Goal: Task Accomplishment & Management: Complete application form

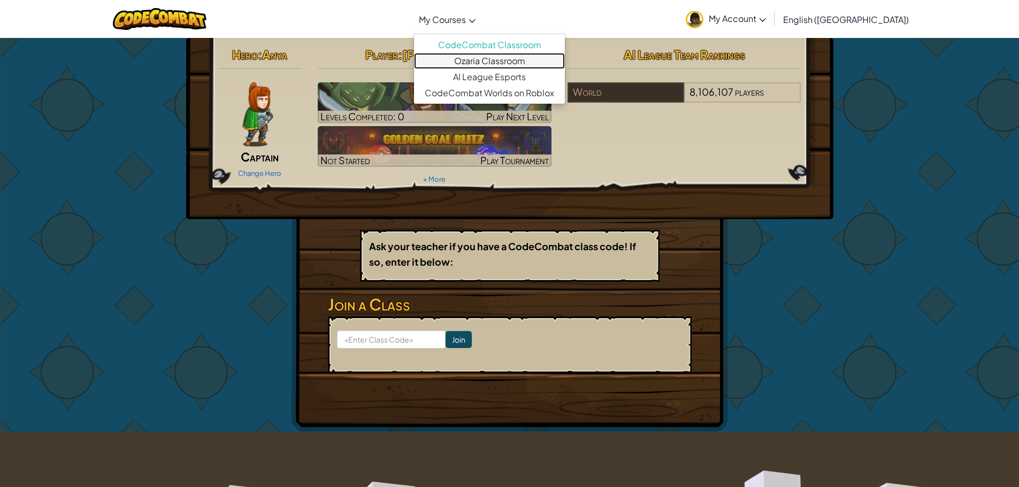
click at [548, 54] on link "Ozaria Classroom" at bounding box center [489, 61] width 151 height 16
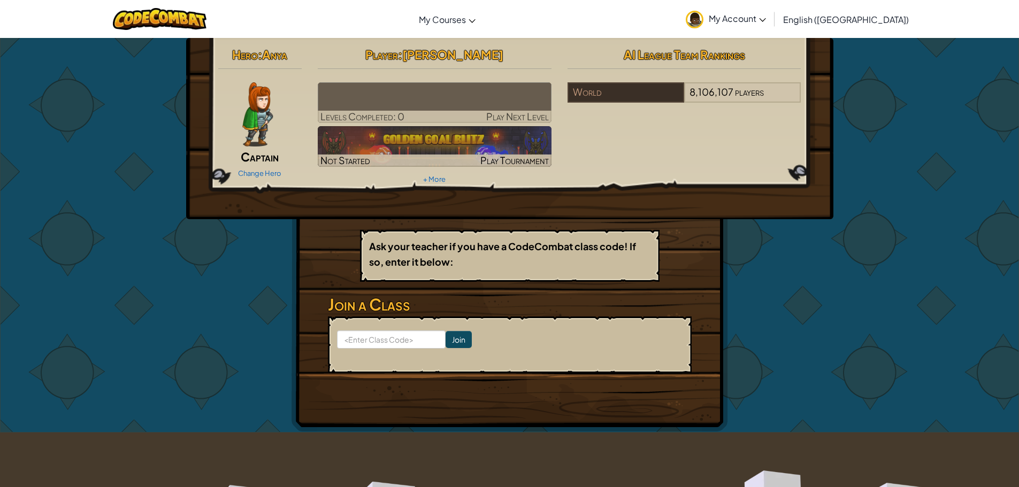
click at [257, 107] on img at bounding box center [257, 114] width 31 height 64
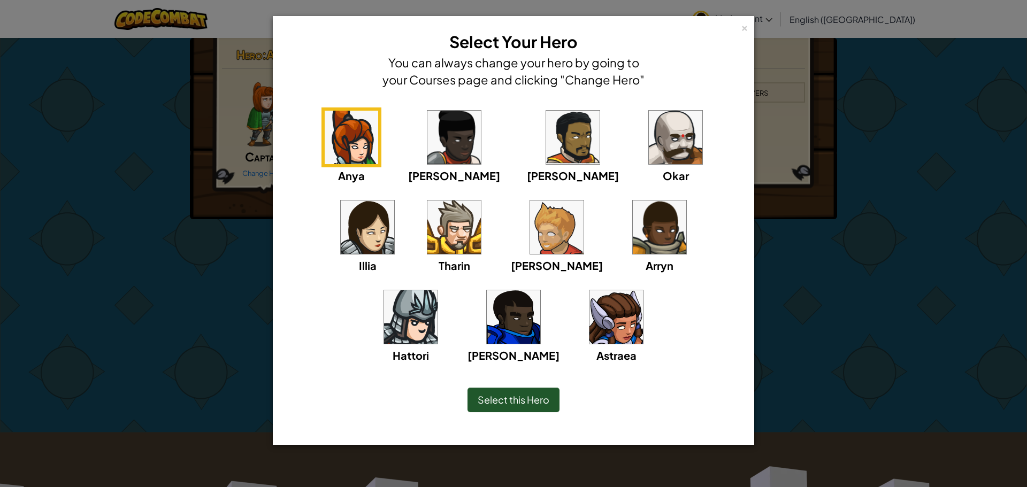
click at [633, 233] on img at bounding box center [660, 228] width 54 height 54
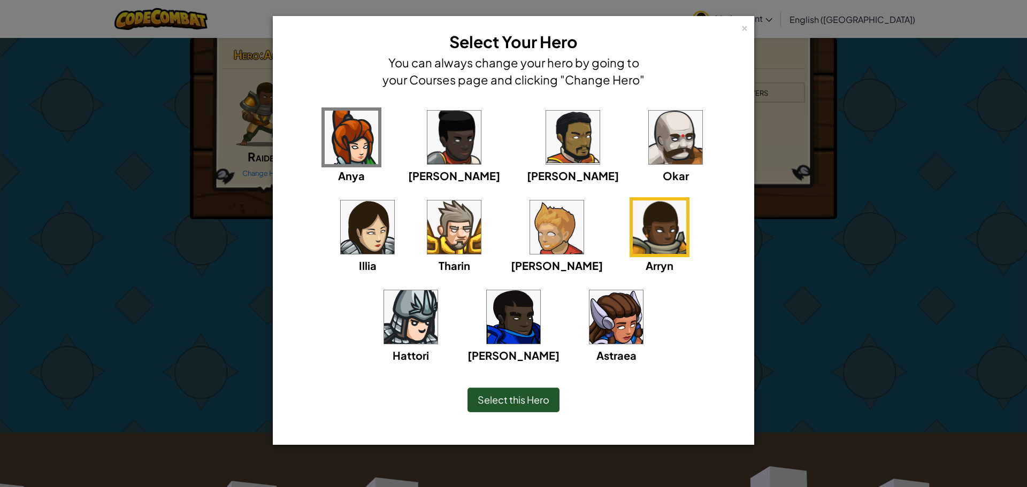
click at [528, 391] on div "Select this Hero" at bounding box center [514, 400] width 92 height 25
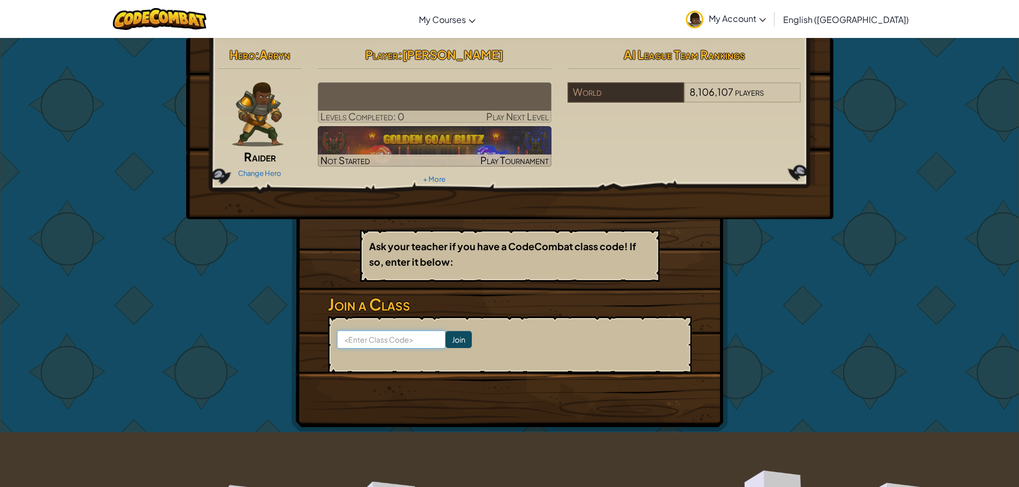
click at [397, 338] on input at bounding box center [391, 340] width 109 height 18
type input "freetruesell"
click input "Join" at bounding box center [459, 339] width 26 height 17
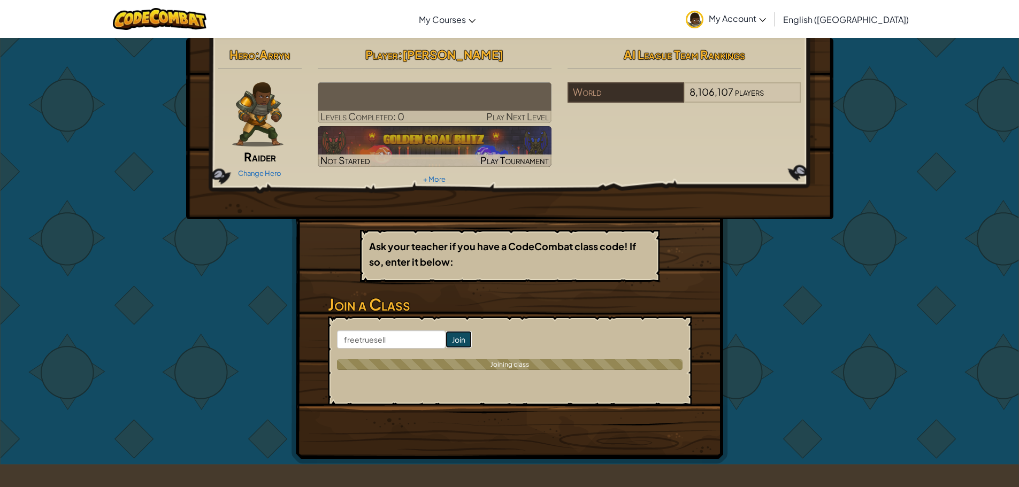
click at [455, 341] on input "Join" at bounding box center [459, 339] width 26 height 17
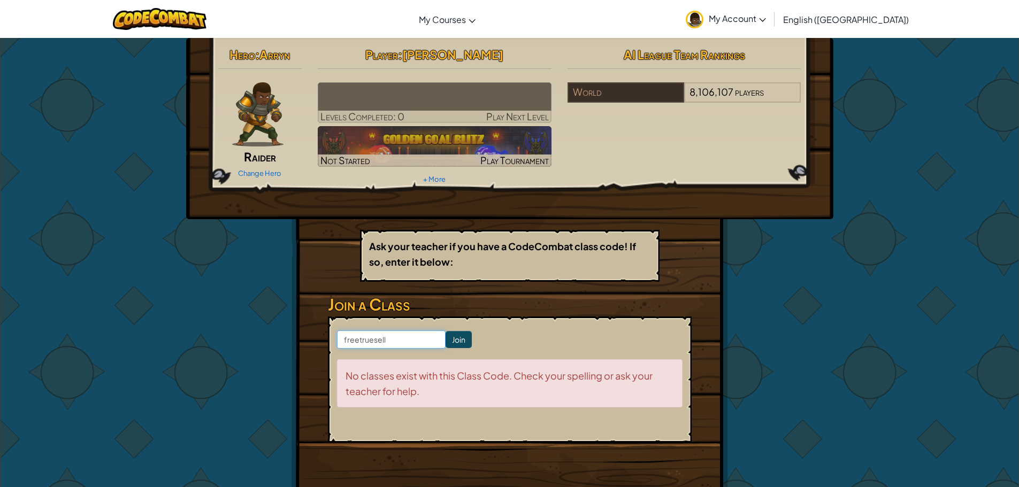
click at [424, 338] on input "freetruesell" at bounding box center [391, 340] width 109 height 18
type input "f"
type input "FREETRUESELL"
click input "Join" at bounding box center [459, 339] width 26 height 17
click at [416, 345] on input "FREETRUESELL" at bounding box center [391, 340] width 109 height 18
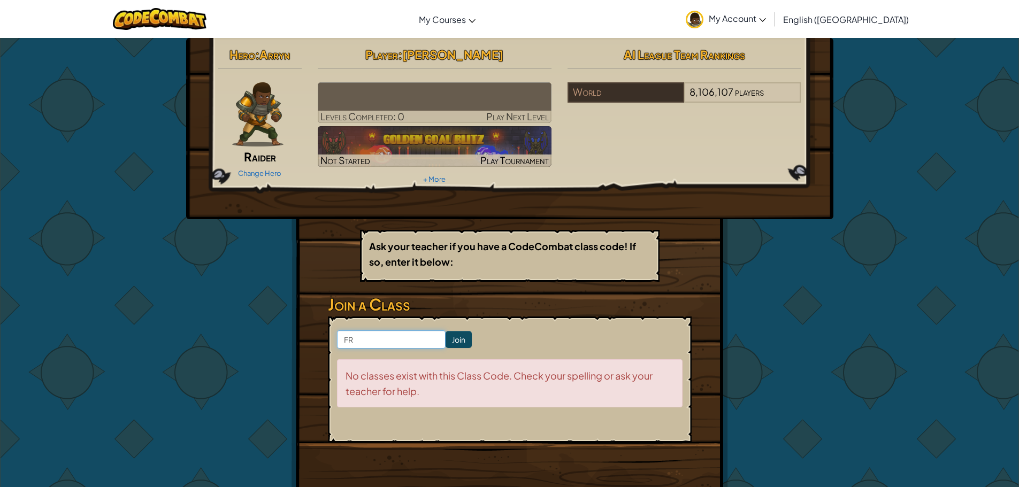
type input "F"
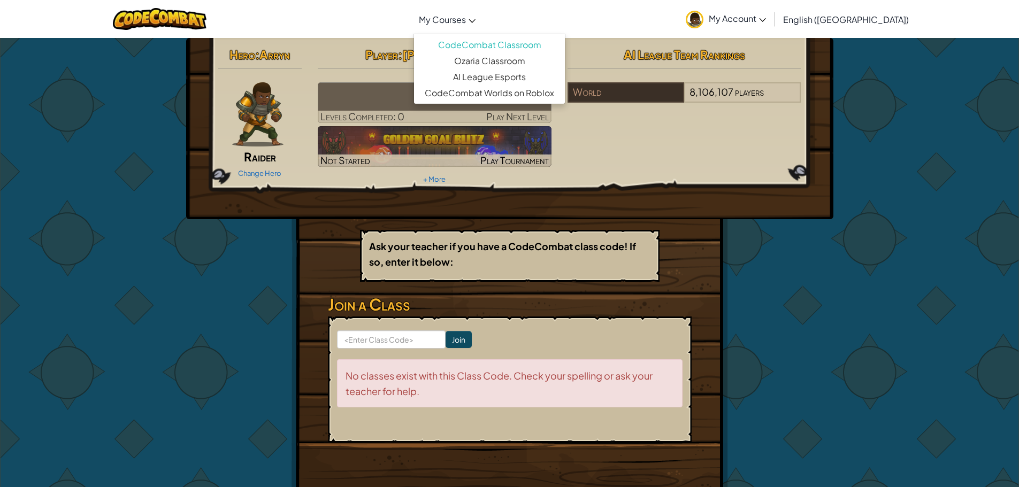
click at [466, 21] on span "My Courses" at bounding box center [442, 19] width 47 height 11
click at [519, 58] on link "Ozaria Classroom" at bounding box center [489, 61] width 151 height 16
